Goal: Information Seeking & Learning: Learn about a topic

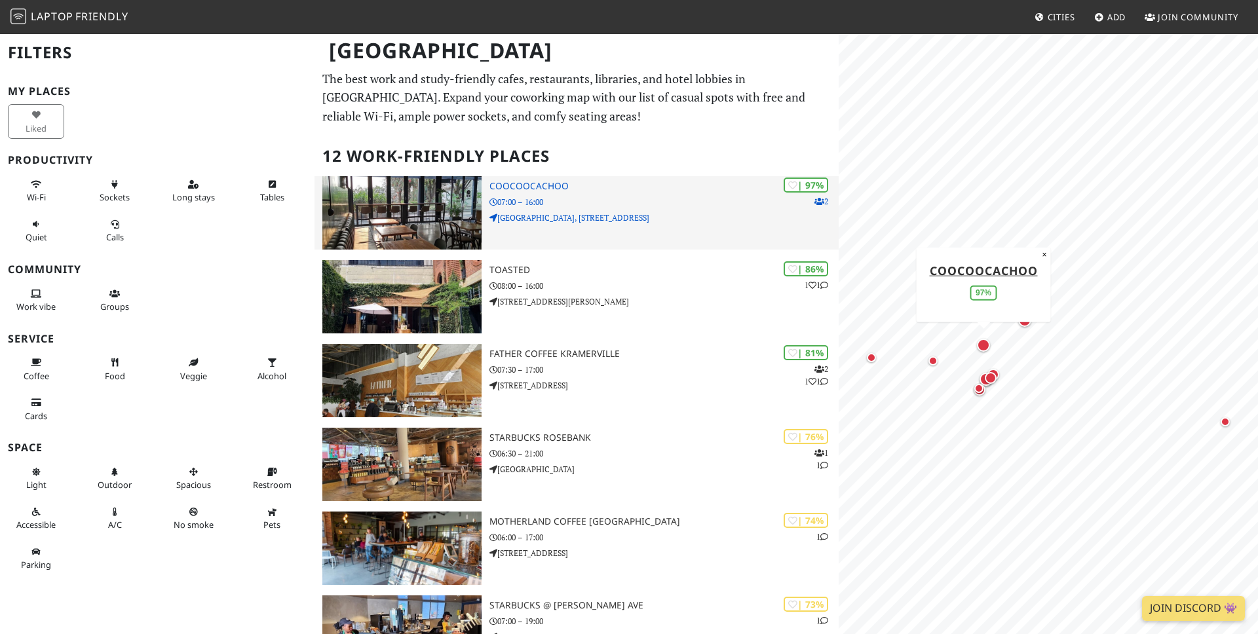
click at [563, 189] on h3 "Coocoocachoo" at bounding box center [663, 186] width 349 height 11
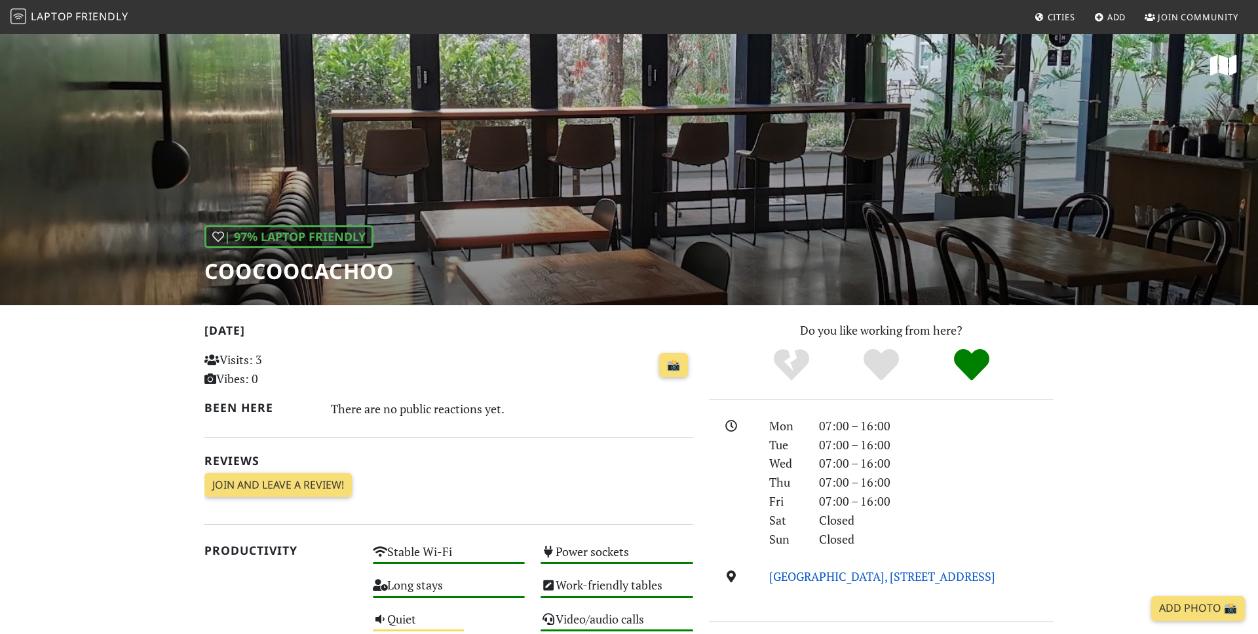
click at [798, 575] on link "Fountain Grove Office Park, 5 2nd Rd, 2196, Johannesburg" at bounding box center [882, 577] width 226 height 16
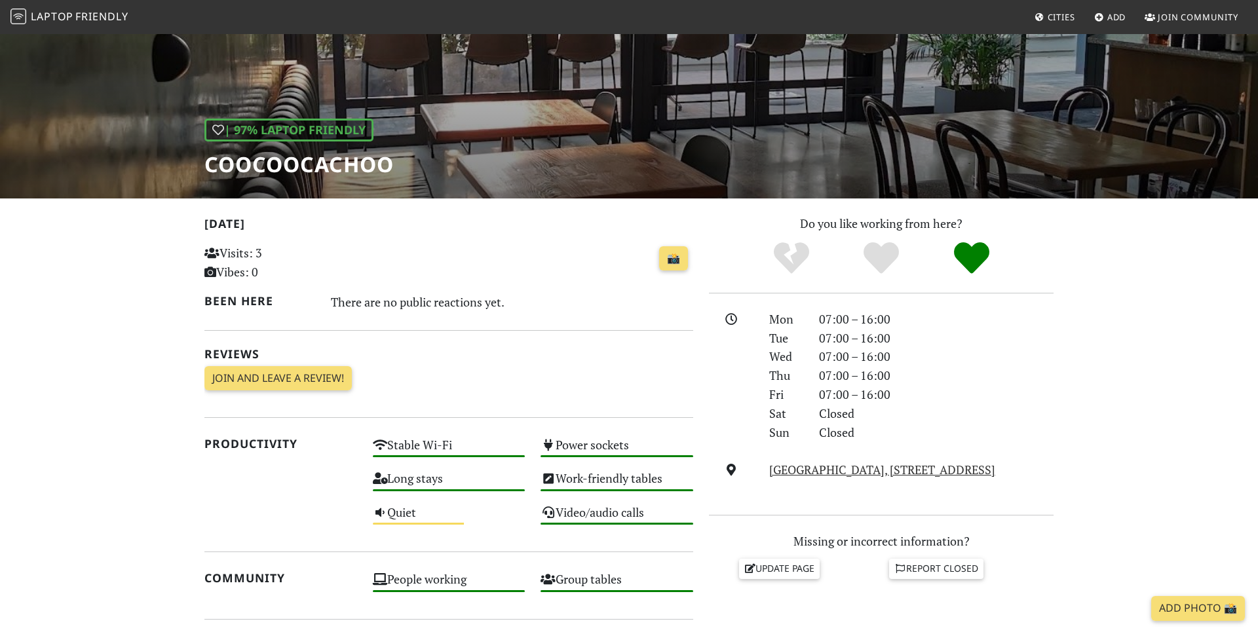
scroll to position [109, 0]
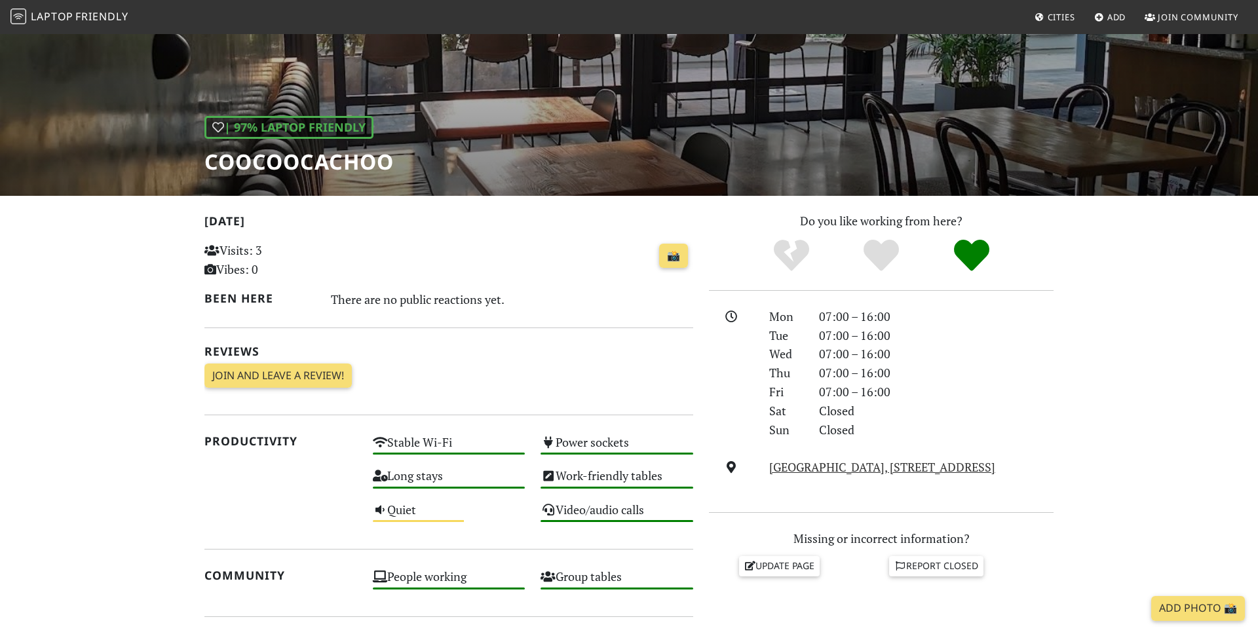
click at [101, 15] on span "Friendly" at bounding box center [101, 16] width 52 height 14
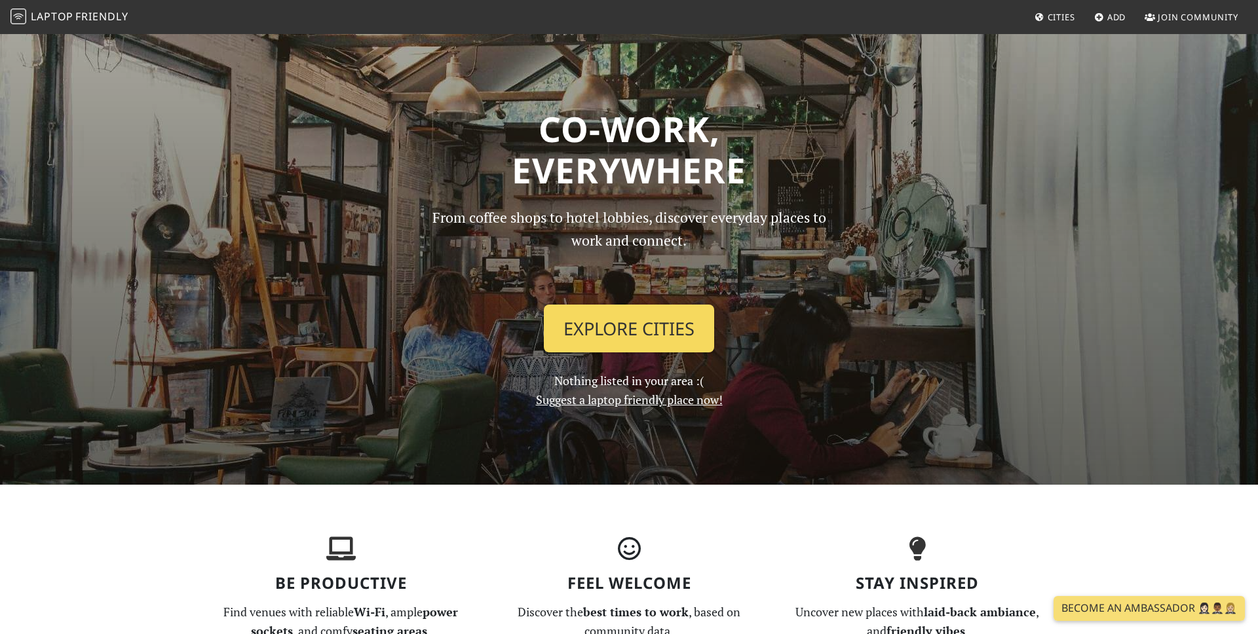
click at [571, 320] on link "Explore Cities" at bounding box center [629, 329] width 170 height 48
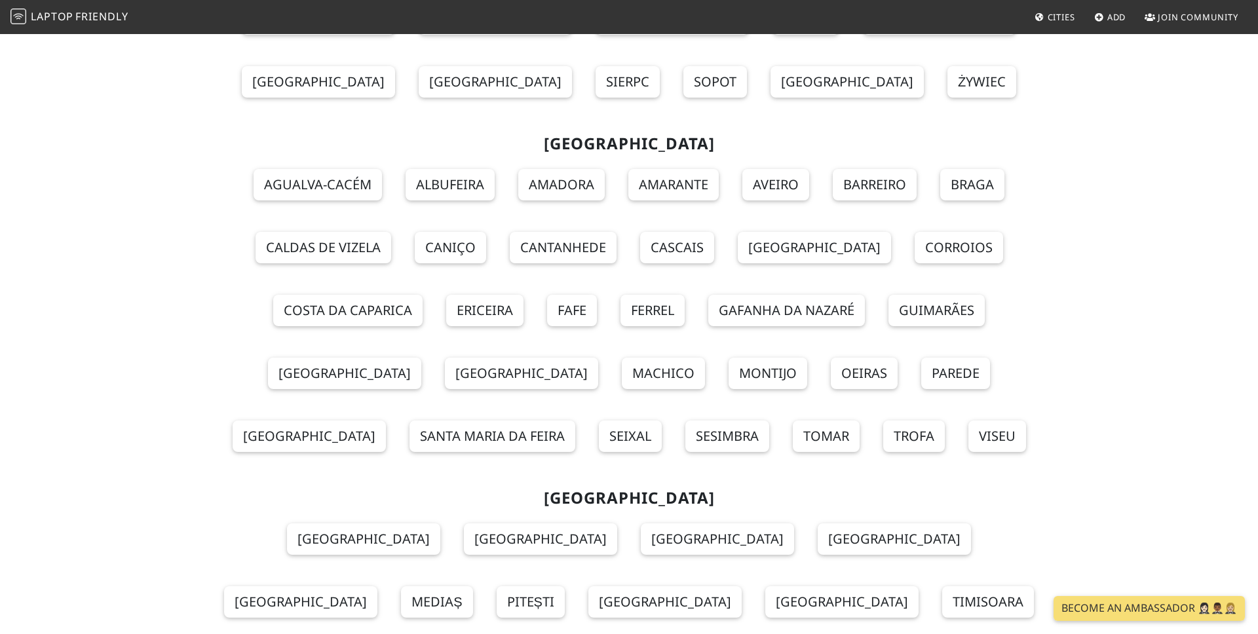
scroll to position [11691, 0]
